Goal: Find specific page/section: Find specific page/section

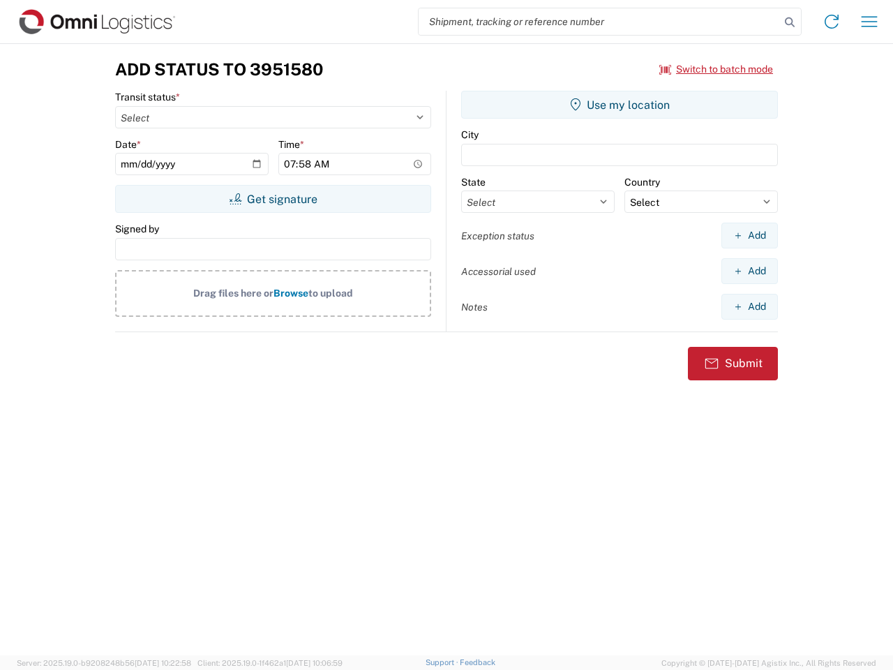
click at [599, 22] on input "search" at bounding box center [599, 21] width 361 height 27
click at [790, 22] on icon at bounding box center [790, 23] width 20 height 20
click at [831, 22] on icon at bounding box center [831, 21] width 22 height 22
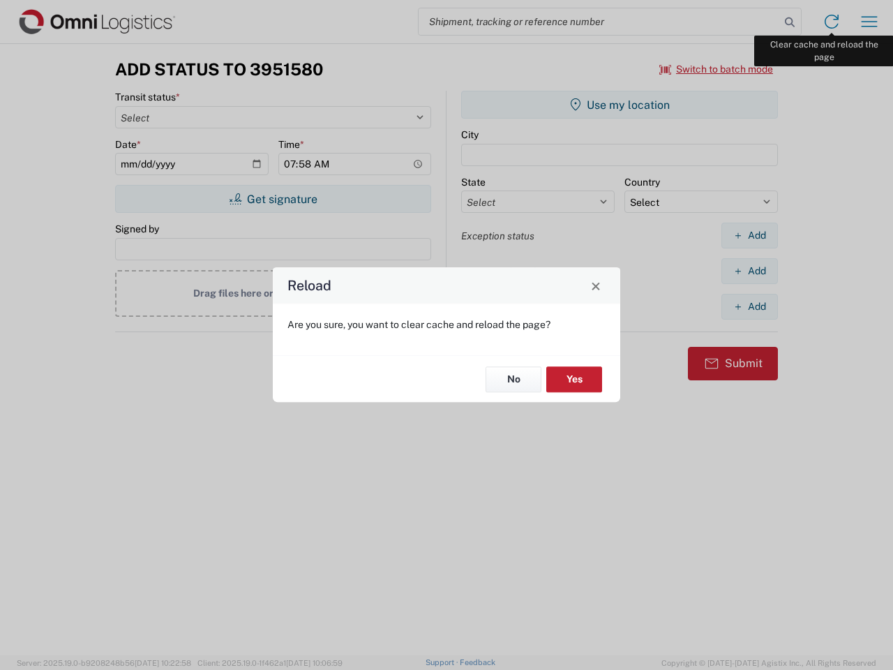
click at [869, 22] on div "Reload Are you sure, you want to clear cache and reload the page? No Yes" at bounding box center [446, 335] width 893 height 670
click at [716, 69] on div "Reload Are you sure, you want to clear cache and reload the page? No Yes" at bounding box center [446, 335] width 893 height 670
click at [273, 199] on div "Reload Are you sure, you want to clear cache and reload the page? No Yes" at bounding box center [446, 335] width 893 height 670
click at [619, 105] on div "Reload Are you sure, you want to clear cache and reload the page? No Yes" at bounding box center [446, 335] width 893 height 670
click at [749, 235] on div "Reload Are you sure, you want to clear cache and reload the page? No Yes" at bounding box center [446, 335] width 893 height 670
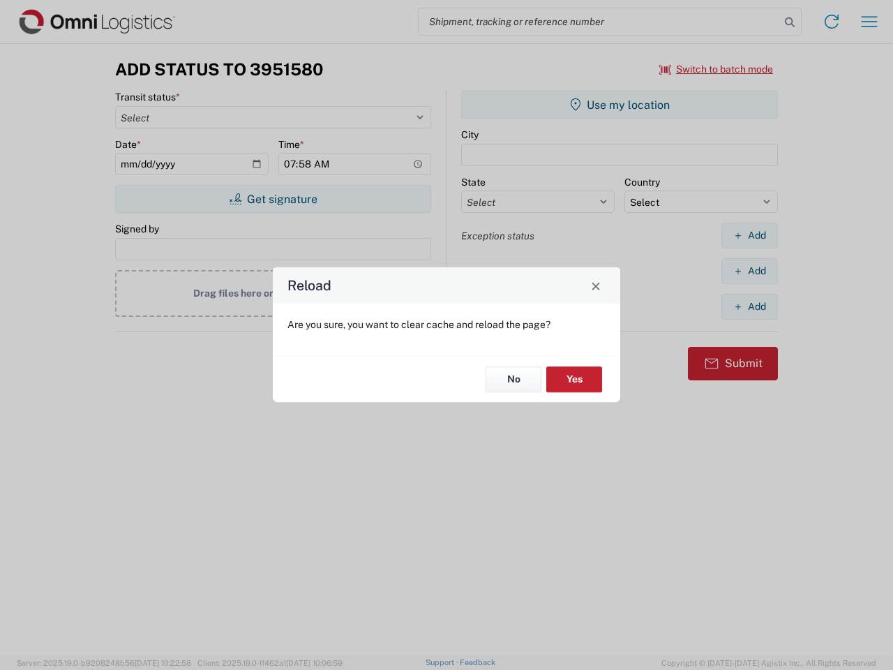
click at [749, 271] on div "Reload Are you sure, you want to clear cache and reload the page? No Yes" at bounding box center [446, 335] width 893 height 670
click at [749, 306] on div "Reload Are you sure, you want to clear cache and reload the page? No Yes" at bounding box center [446, 335] width 893 height 670
